Goal: Task Accomplishment & Management: Complete application form

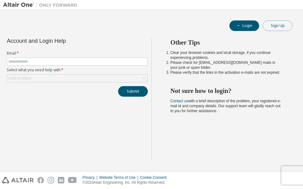
click at [281, 28] on button "Sign Up" at bounding box center [278, 25] width 30 height 11
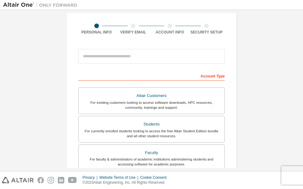
scroll to position [45, 0]
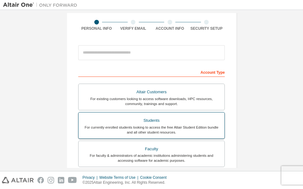
click at [148, 127] on div "For currently enrolled students looking to access the free Altair Student Editi…" at bounding box center [151, 130] width 139 height 10
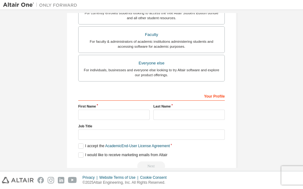
scroll to position [175, 0]
click at [122, 115] on input "text" at bounding box center [113, 114] width 71 height 10
type input "**********"
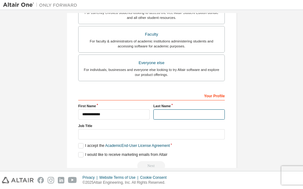
type input "********"
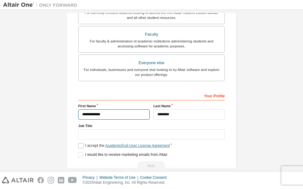
scroll to position [189, 0]
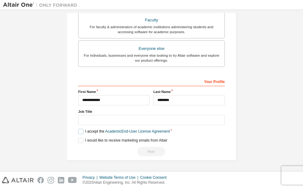
click at [79, 130] on label "I accept the Academic End-User License Agreement" at bounding box center [124, 131] width 92 height 5
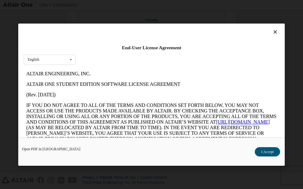
scroll to position [0, 0]
click at [270, 153] on button "I Accept" at bounding box center [267, 151] width 25 height 9
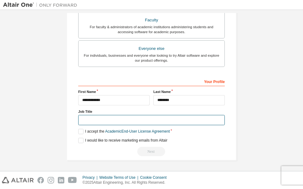
click at [132, 120] on input "text" at bounding box center [151, 120] width 147 height 10
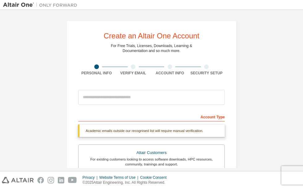
scroll to position [189, 0]
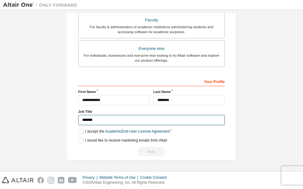
type input "*******"
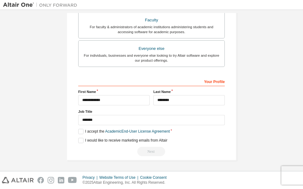
click at [152, 153] on div "Next" at bounding box center [151, 151] width 147 height 9
click at [81, 141] on label "I would like to receive marketing emails from Altair" at bounding box center [122, 140] width 89 height 5
click at [156, 152] on div "Next" at bounding box center [151, 151] width 147 height 9
click at [82, 140] on label "I would like to receive marketing emails from Altair" at bounding box center [122, 140] width 89 height 5
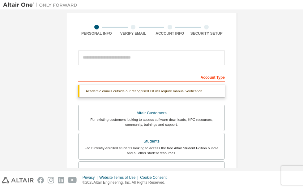
scroll to position [37, 0]
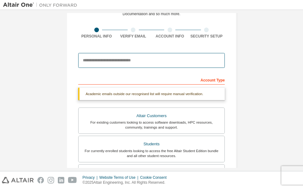
click at [109, 56] on input "email" at bounding box center [151, 60] width 147 height 15
type input "**********"
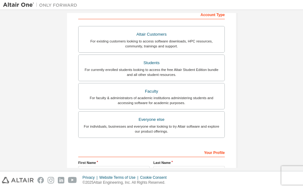
scroll to position [173, 0]
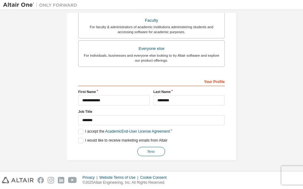
click at [150, 153] on button "Next" at bounding box center [151, 151] width 28 height 9
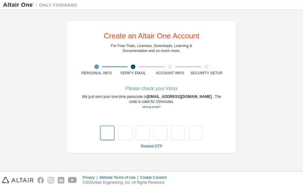
type input "*"
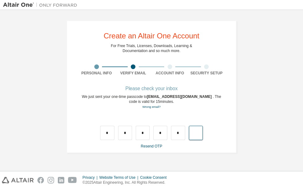
type input "*"
